Goal: Information Seeking & Learning: Find specific fact

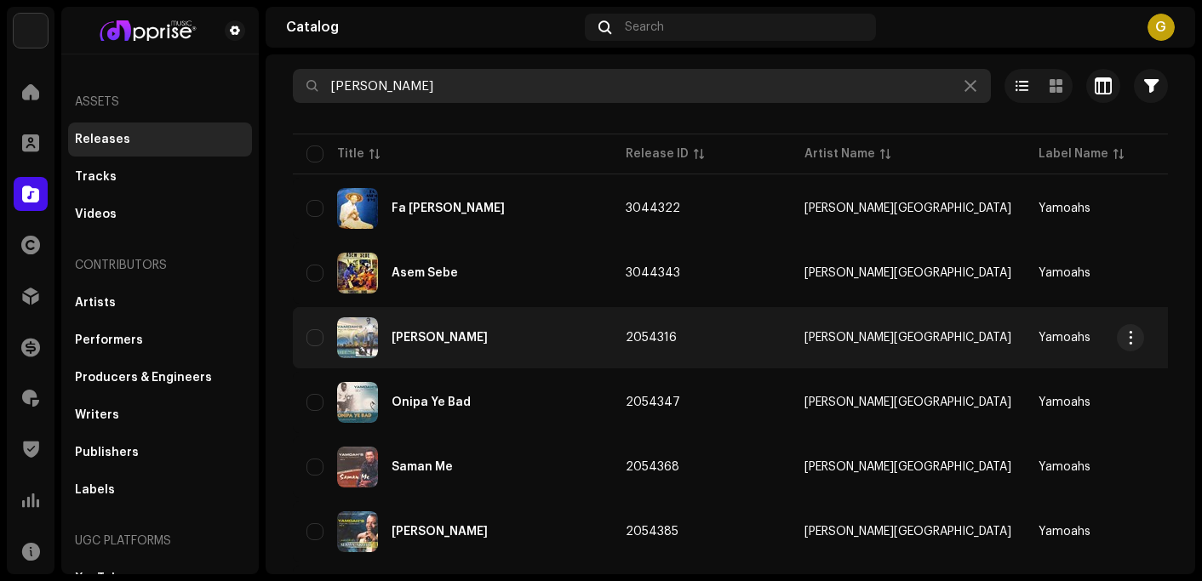
scroll to position [85, 0]
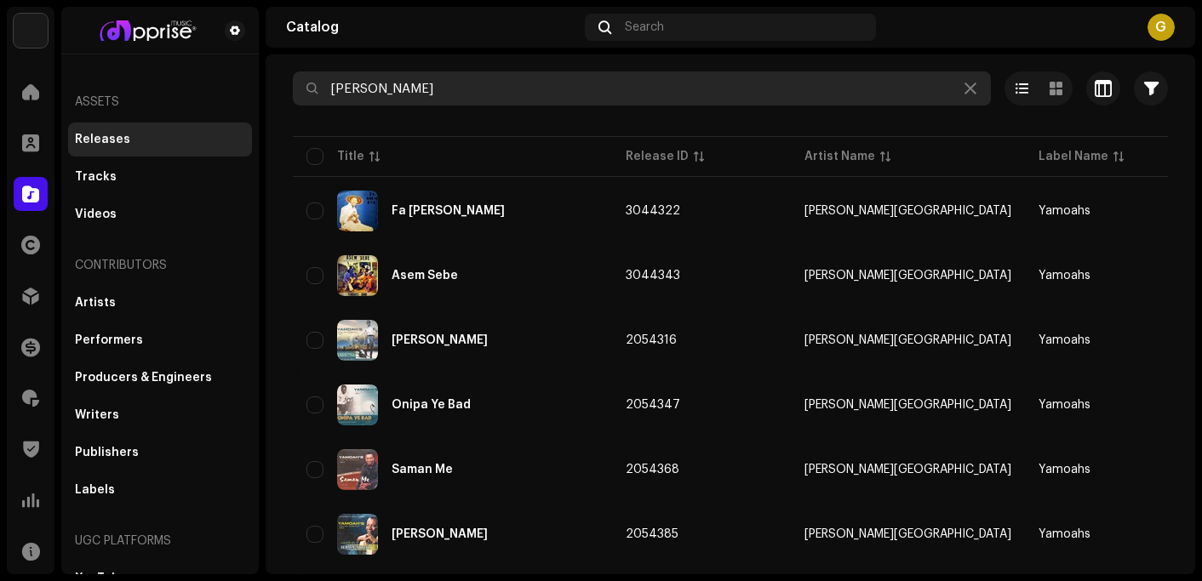
drag, startPoint x: 405, startPoint y: 87, endPoint x: 329, endPoint y: 86, distance: 76.6
click at [329, 86] on input "[PERSON_NAME]" at bounding box center [642, 89] width 698 height 34
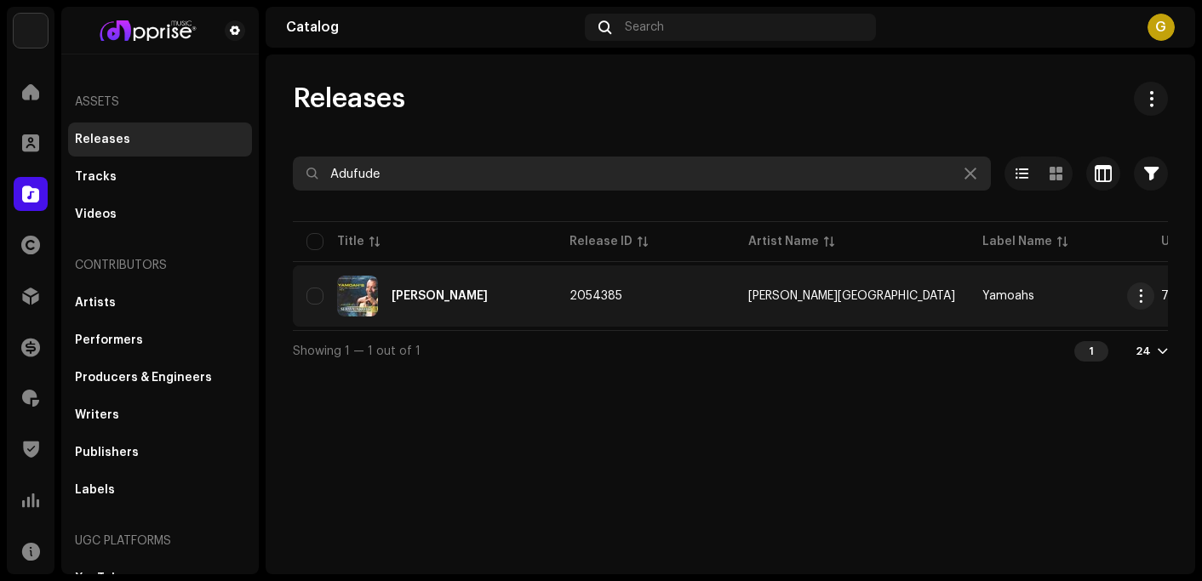
type input "Adufude"
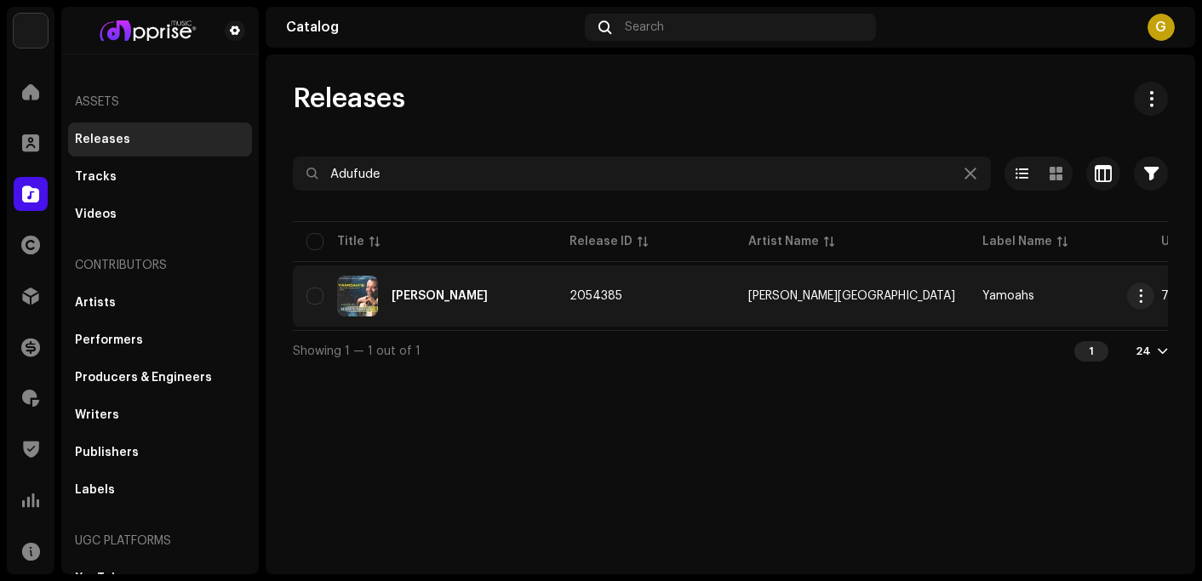
click at [466, 298] on div "[PERSON_NAME]" at bounding box center [424, 296] width 236 height 41
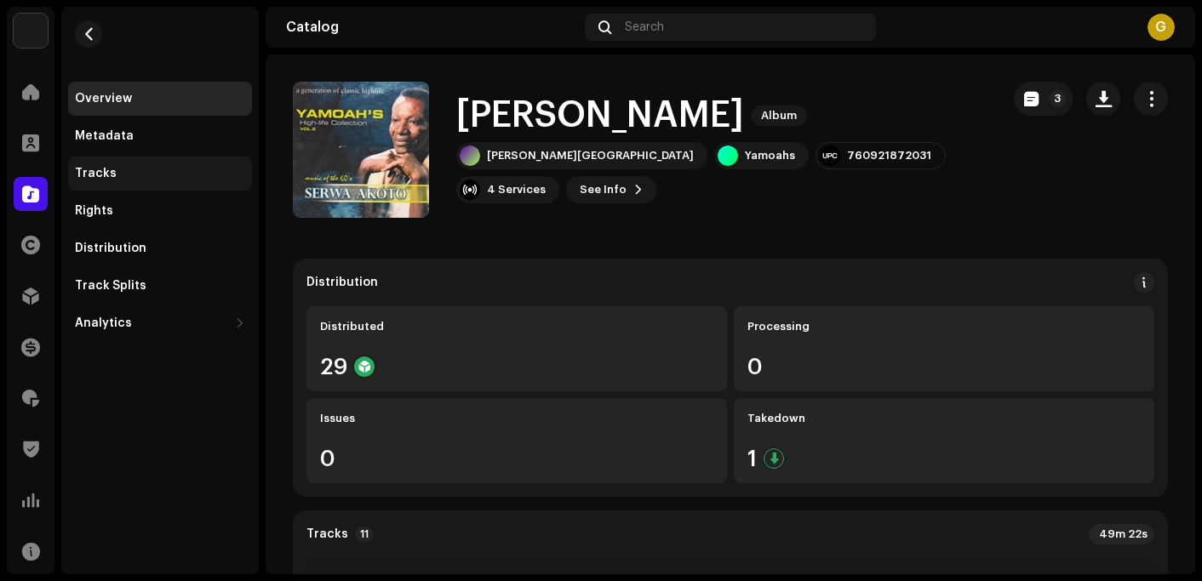
click at [146, 175] on div "Tracks" at bounding box center [160, 174] width 170 height 14
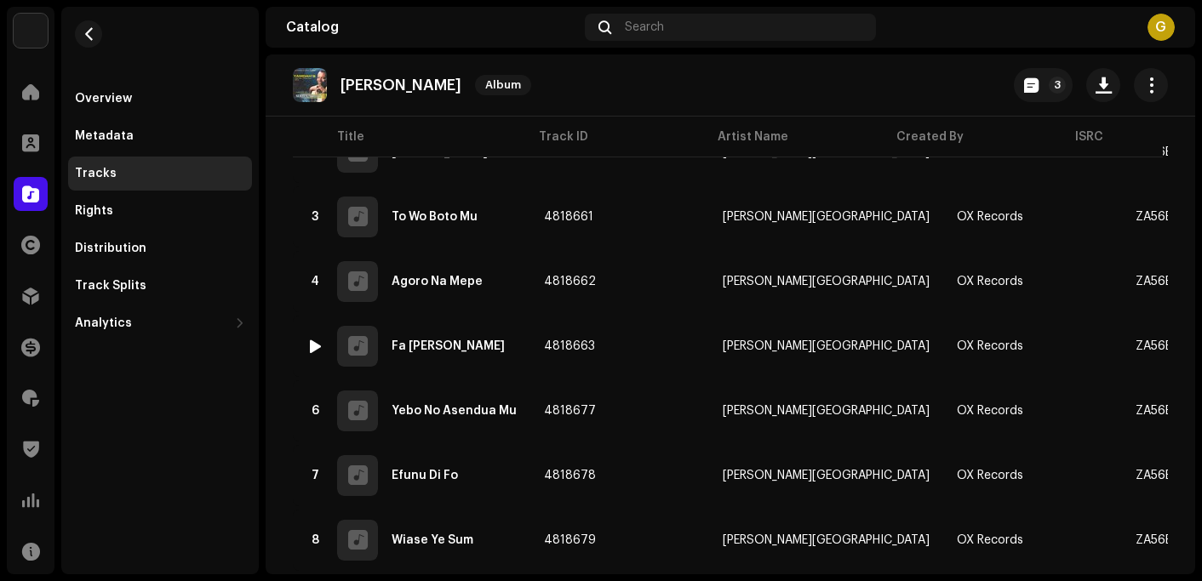
scroll to position [5, 0]
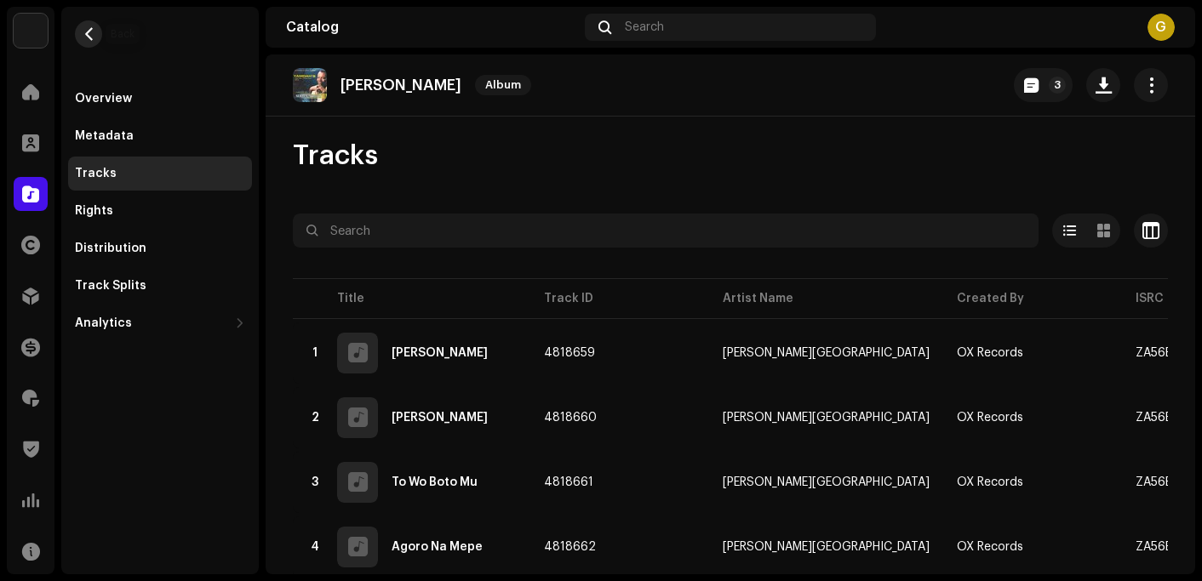
click at [90, 34] on span "button" at bounding box center [89, 34] width 13 height 14
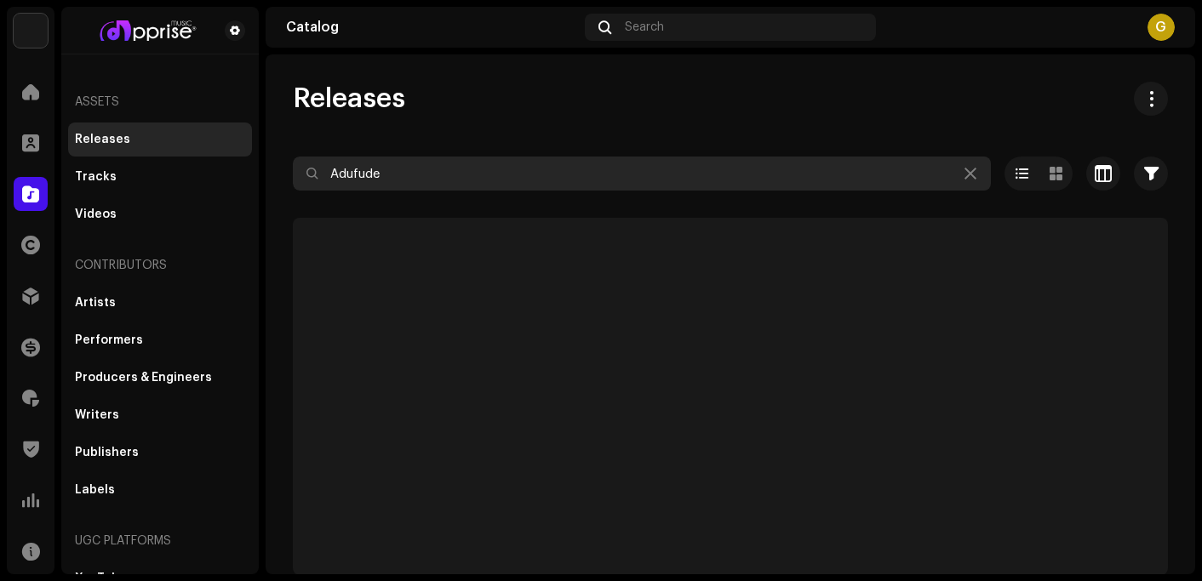
drag, startPoint x: 415, startPoint y: 175, endPoint x: 327, endPoint y: 170, distance: 88.7
click at [327, 170] on input "Adufude" at bounding box center [642, 174] width 698 height 34
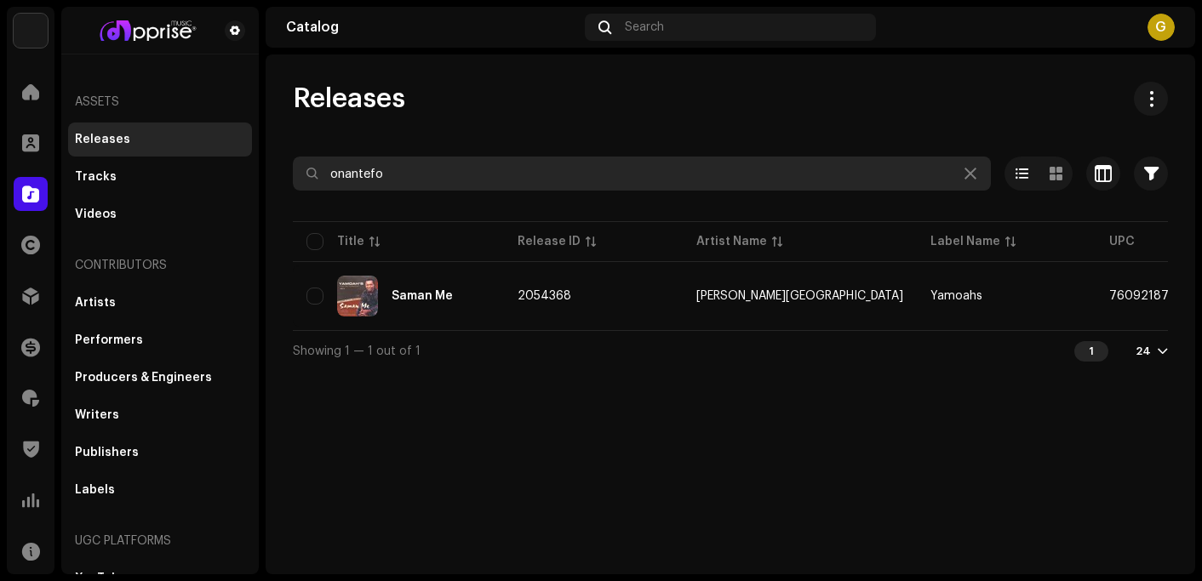
drag, startPoint x: 394, startPoint y: 175, endPoint x: 307, endPoint y: 172, distance: 86.9
click at [307, 172] on div "onantefo" at bounding box center [642, 174] width 698 height 34
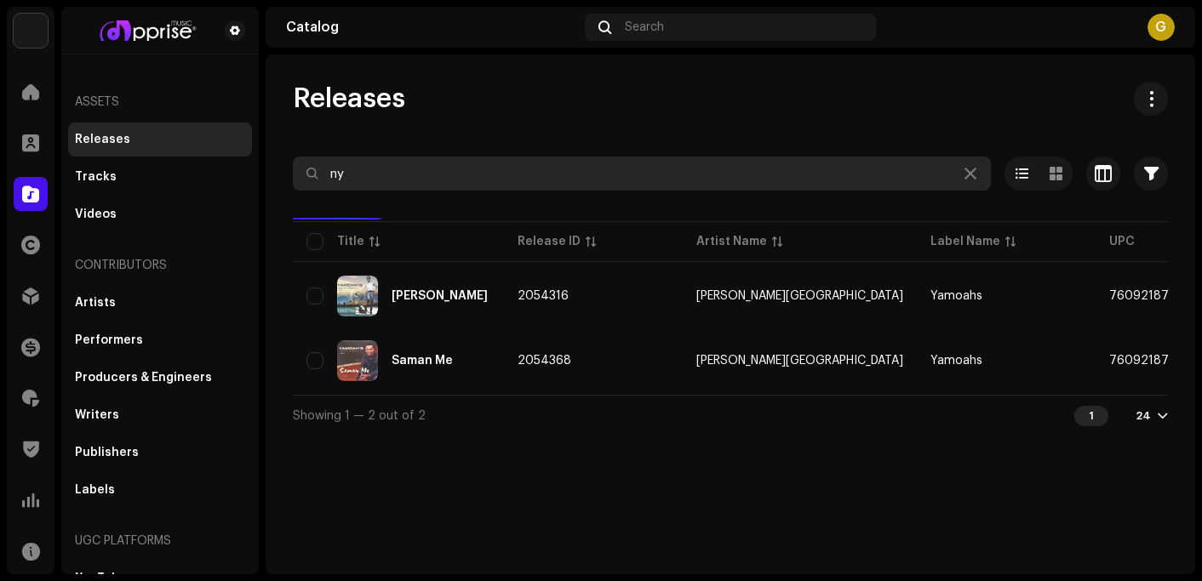
type input "n"
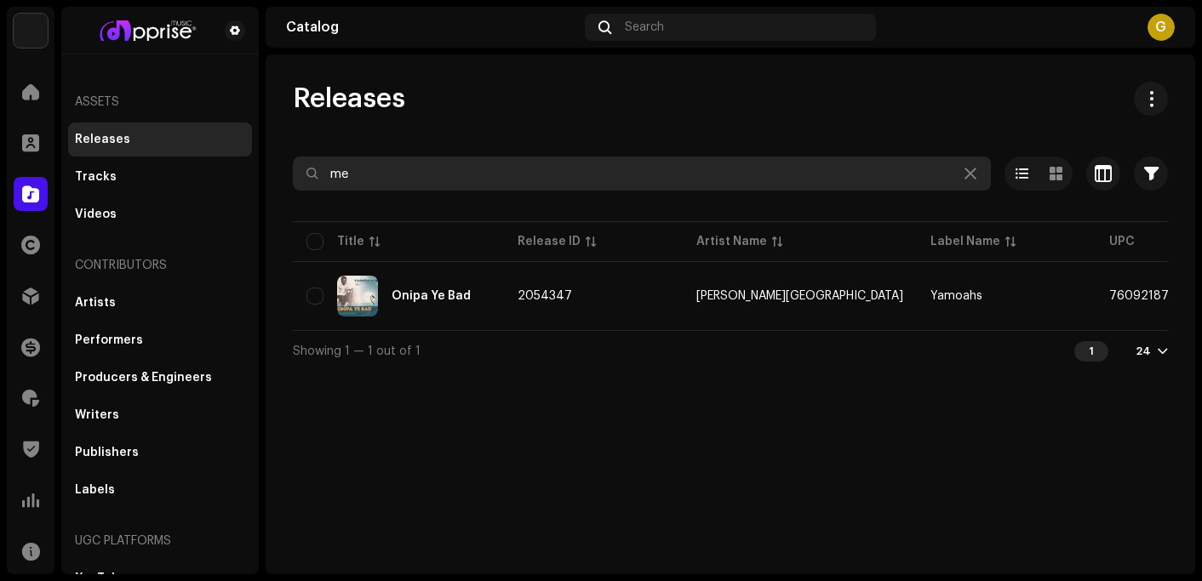
type input "m"
type input "b"
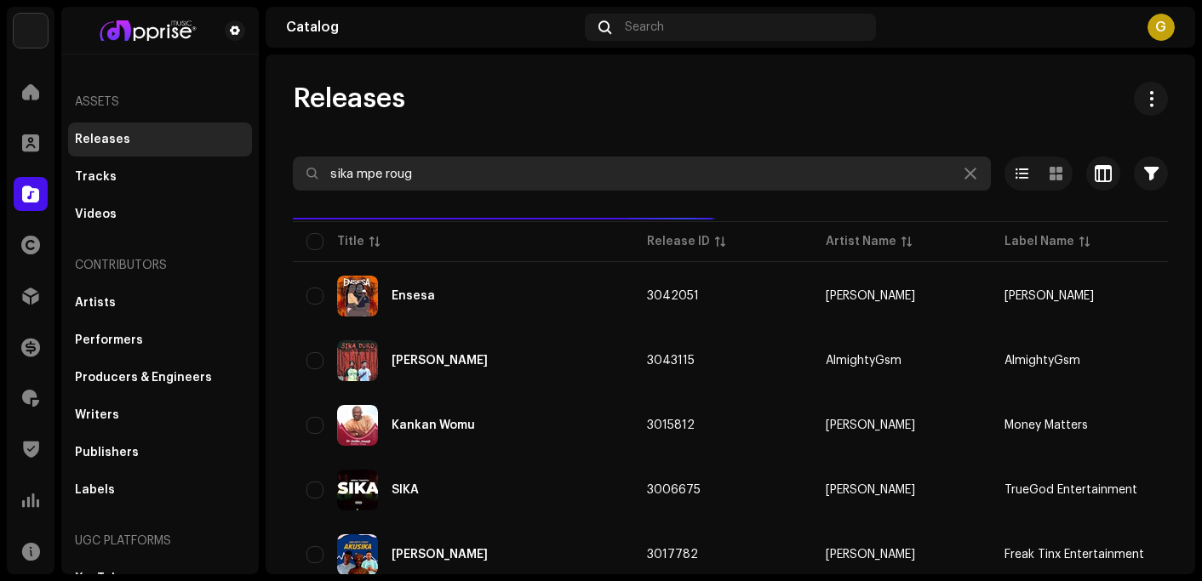
type input "sika mpe rough"
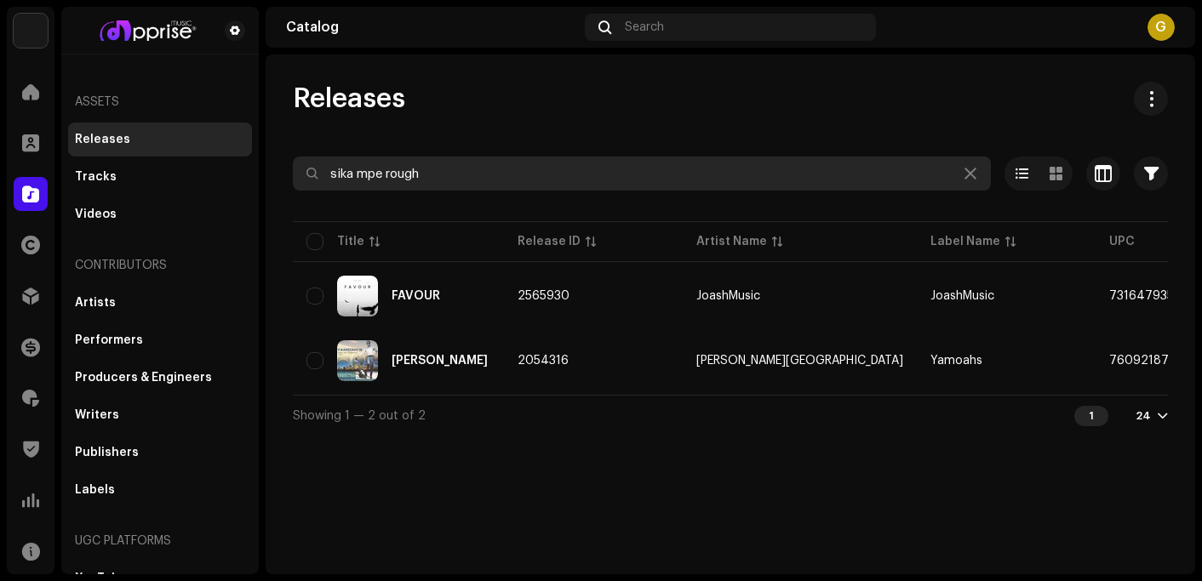
drag, startPoint x: 445, startPoint y: 165, endPoint x: 329, endPoint y: 172, distance: 116.8
click at [329, 172] on input "sika mpe rough" at bounding box center [642, 174] width 698 height 34
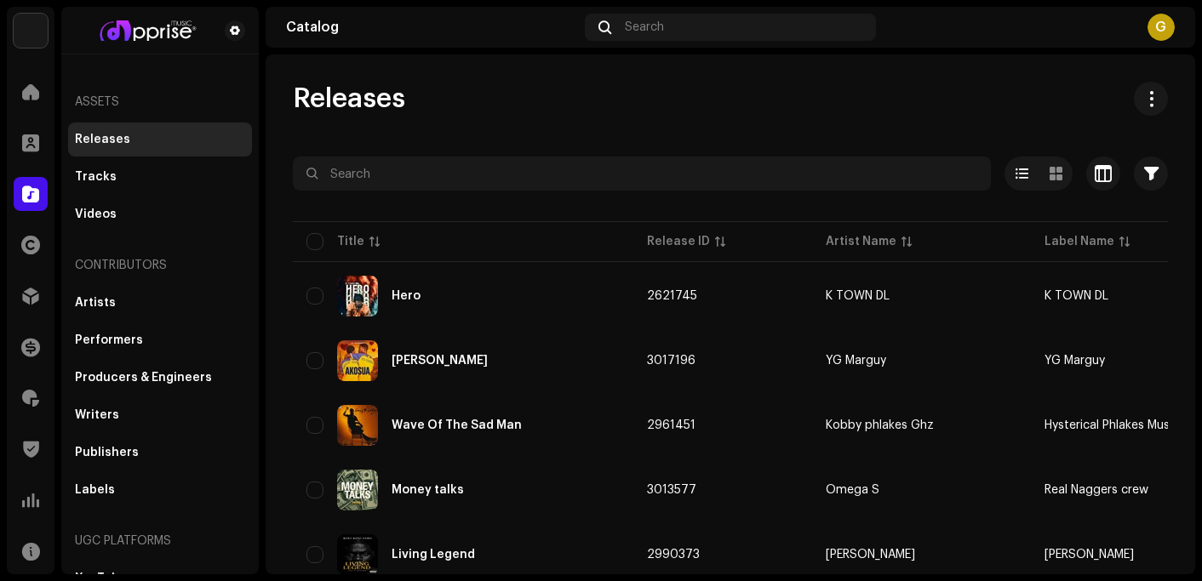
click at [693, 105] on div "Releases" at bounding box center [730, 99] width 875 height 34
